Goal: Task Accomplishment & Management: Use online tool/utility

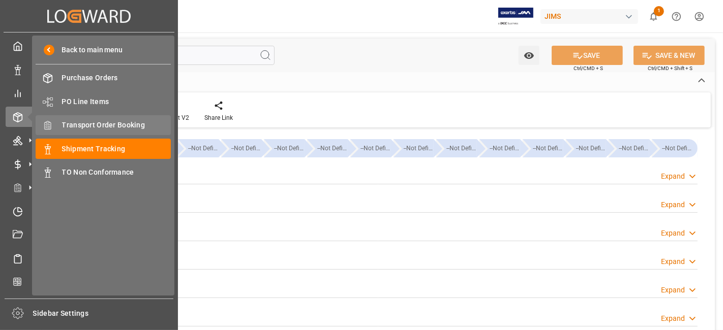
click at [123, 120] on span "Transport Order Booking" at bounding box center [116, 125] width 109 height 11
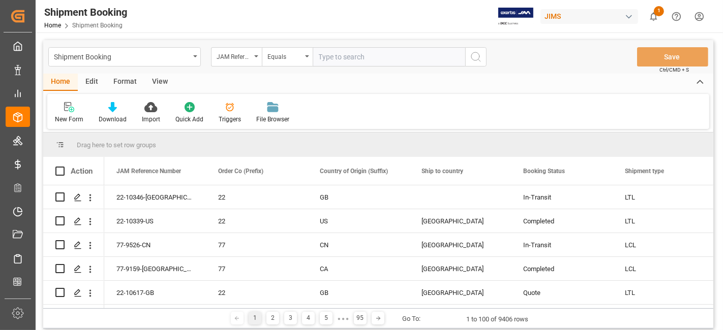
click at [334, 59] on input "text" at bounding box center [389, 56] width 152 height 19
type input "77-9634-CN"
click at [475, 56] on icon "search button" at bounding box center [476, 57] width 12 height 12
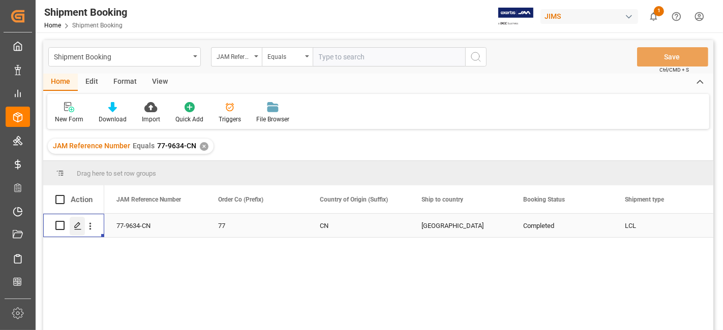
click at [77, 230] on div "Press SPACE to select this row." at bounding box center [77, 226] width 15 height 19
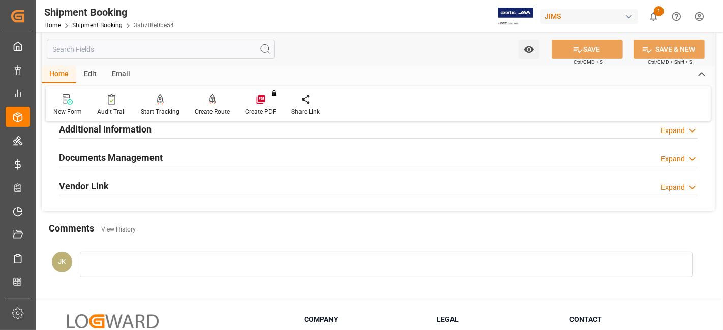
scroll to position [282, 0]
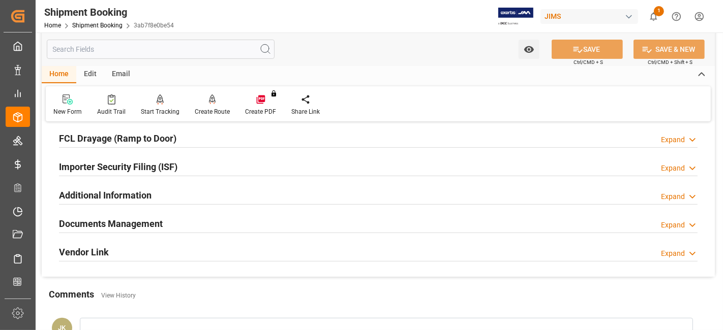
click at [199, 228] on div "Documents Management Expand" at bounding box center [378, 222] width 638 height 19
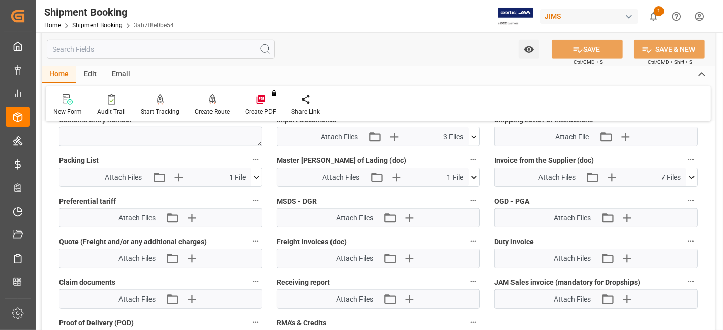
scroll to position [621, 0]
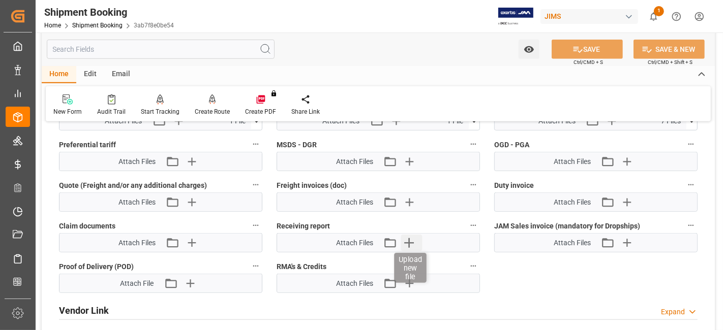
click at [409, 238] on icon "button" at bounding box center [409, 243] width 10 height 10
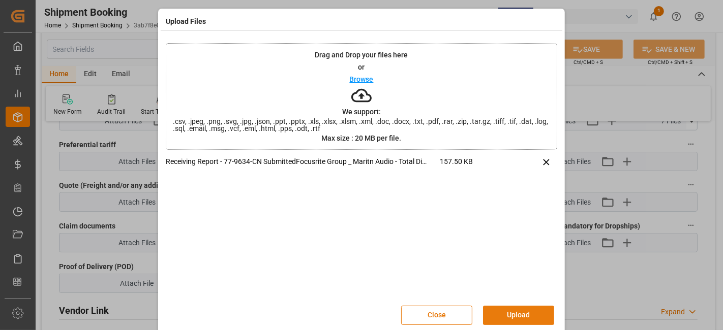
click at [516, 315] on button "Upload" at bounding box center [518, 315] width 71 height 19
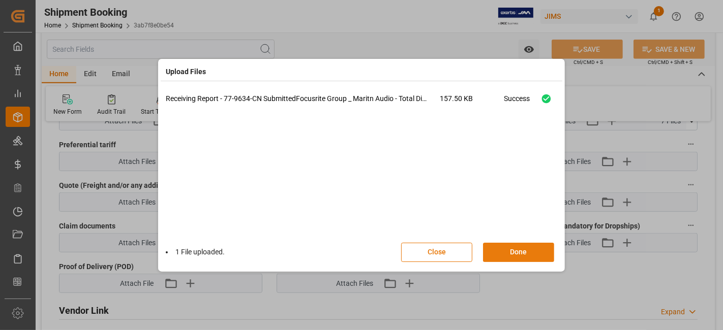
click at [512, 251] on button "Done" at bounding box center [518, 252] width 71 height 19
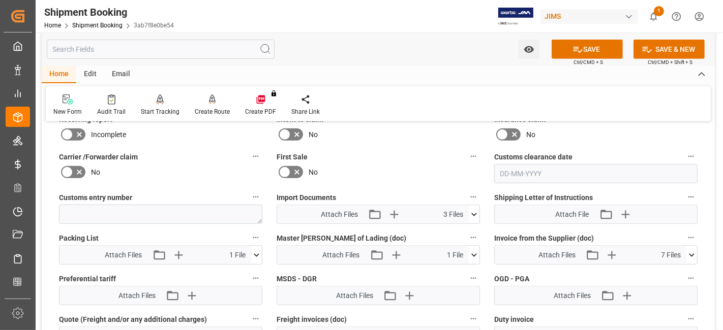
scroll to position [451, 0]
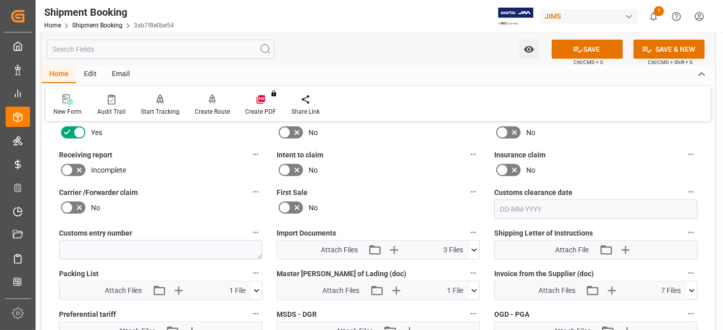
click at [83, 168] on icon at bounding box center [79, 170] width 12 height 12
click at [0, 0] on input "checkbox" at bounding box center [0, 0] width 0 height 0
click at [574, 47] on icon at bounding box center [577, 50] width 9 height 6
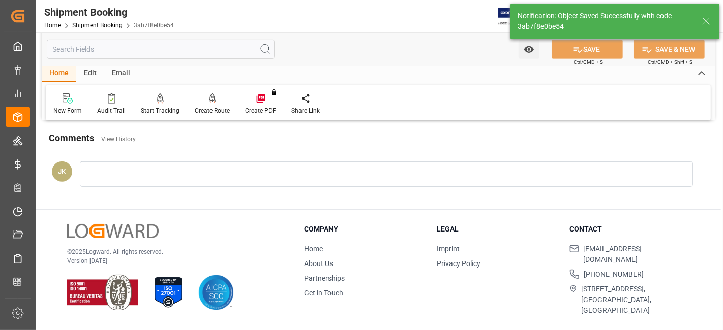
scroll to position [430, 0]
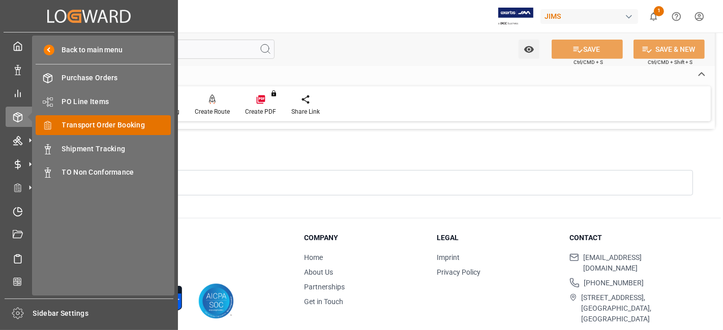
click at [135, 125] on span "Transport Order Booking" at bounding box center [116, 125] width 109 height 11
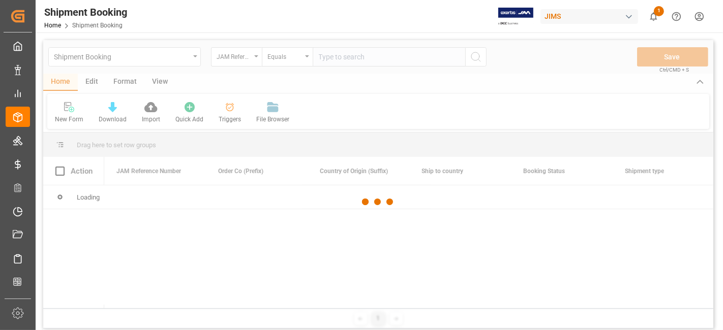
click at [328, 58] on div at bounding box center [378, 202] width 670 height 324
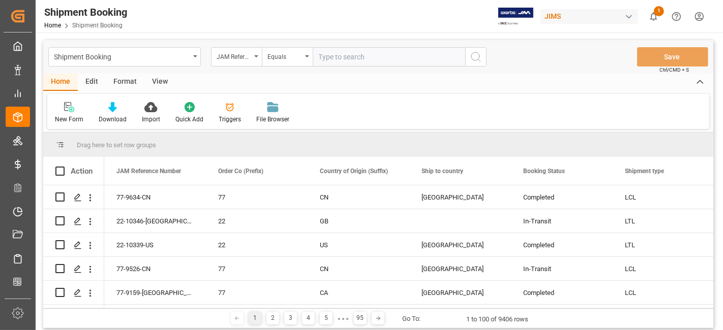
click at [328, 58] on input "text" at bounding box center [389, 56] width 152 height 19
paste input "77-10008-CN"
type input "77-10008-CN"
click at [483, 58] on button "search button" at bounding box center [475, 56] width 21 height 19
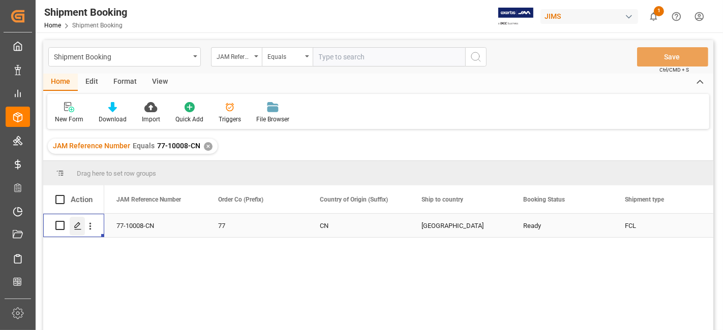
click at [79, 229] on line "Press SPACE to select this row." at bounding box center [78, 229] width 6 height 0
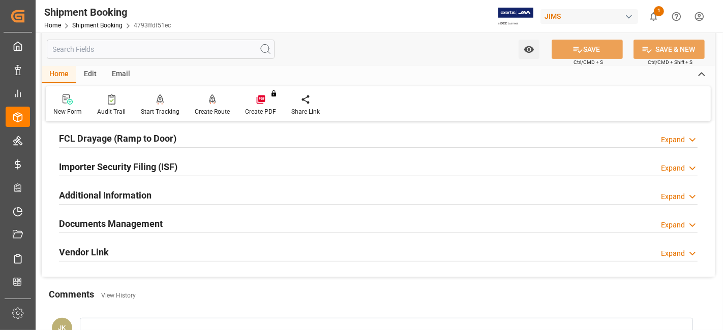
click at [95, 221] on h2 "Documents Management" at bounding box center [111, 224] width 104 height 14
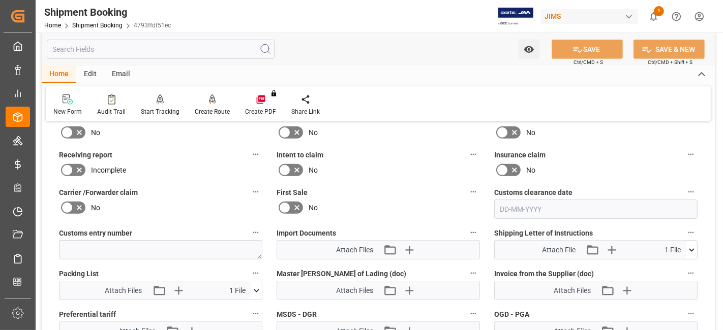
scroll to position [508, 0]
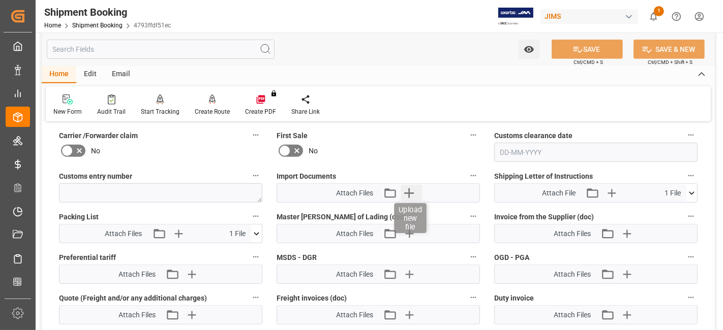
click at [409, 192] on icon "button" at bounding box center [409, 194] width 10 height 10
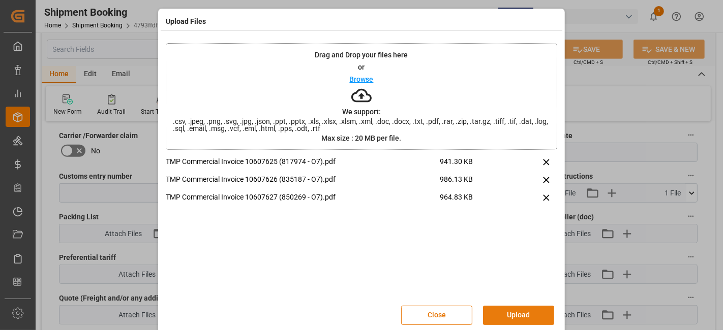
click at [508, 311] on button "Upload" at bounding box center [518, 315] width 71 height 19
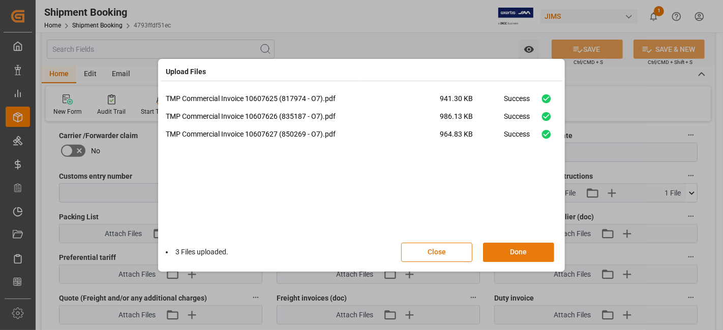
click at [507, 248] on button "Done" at bounding box center [518, 252] width 71 height 19
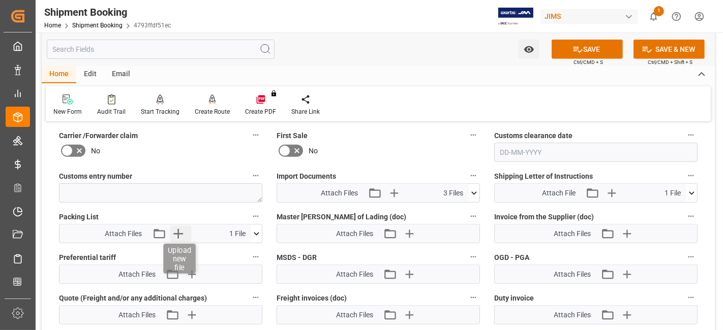
click at [178, 229] on icon "button" at bounding box center [178, 234] width 10 height 10
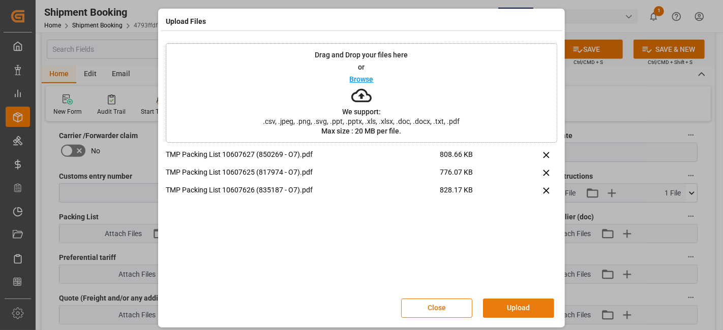
click at [503, 314] on button "Upload" at bounding box center [518, 308] width 71 height 19
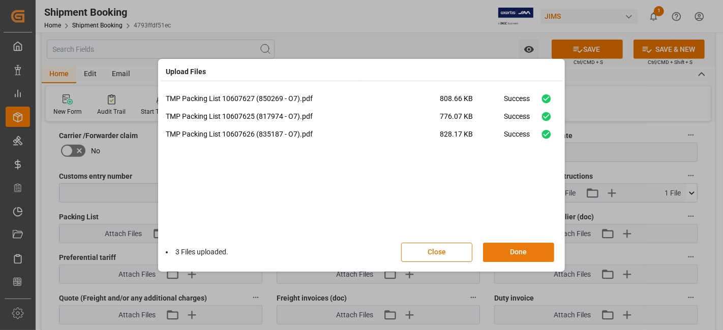
click at [509, 252] on button "Done" at bounding box center [518, 252] width 71 height 19
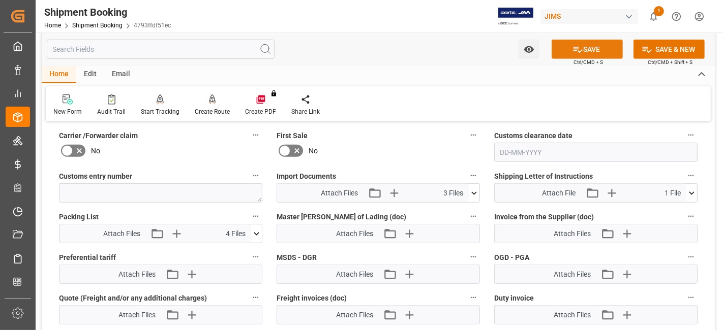
click at [573, 50] on icon at bounding box center [577, 50] width 9 height 6
